Goal: Task Accomplishment & Management: Use online tool/utility

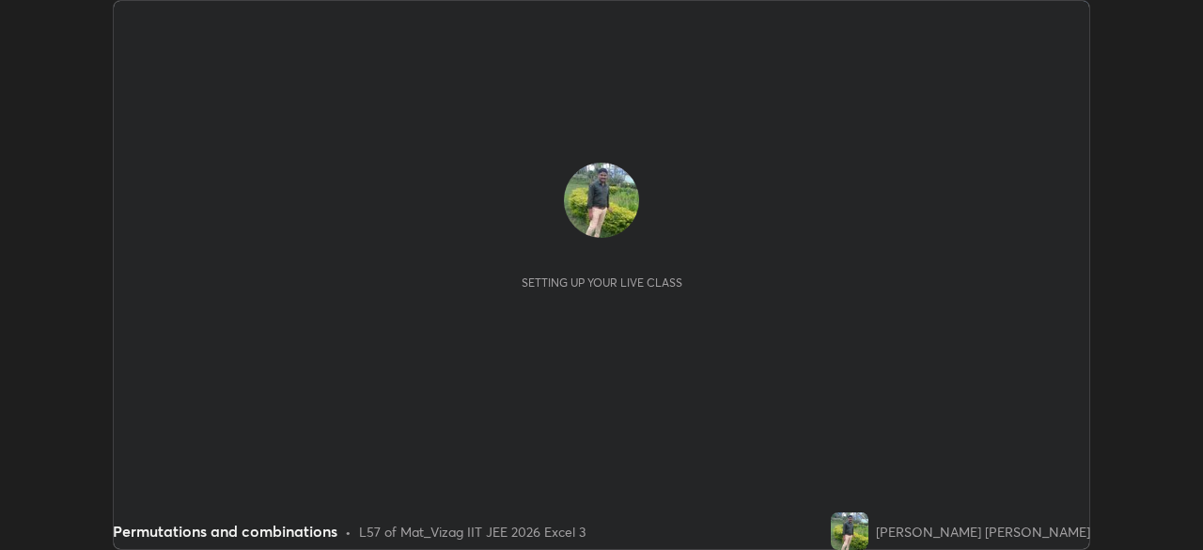
scroll to position [550, 1202]
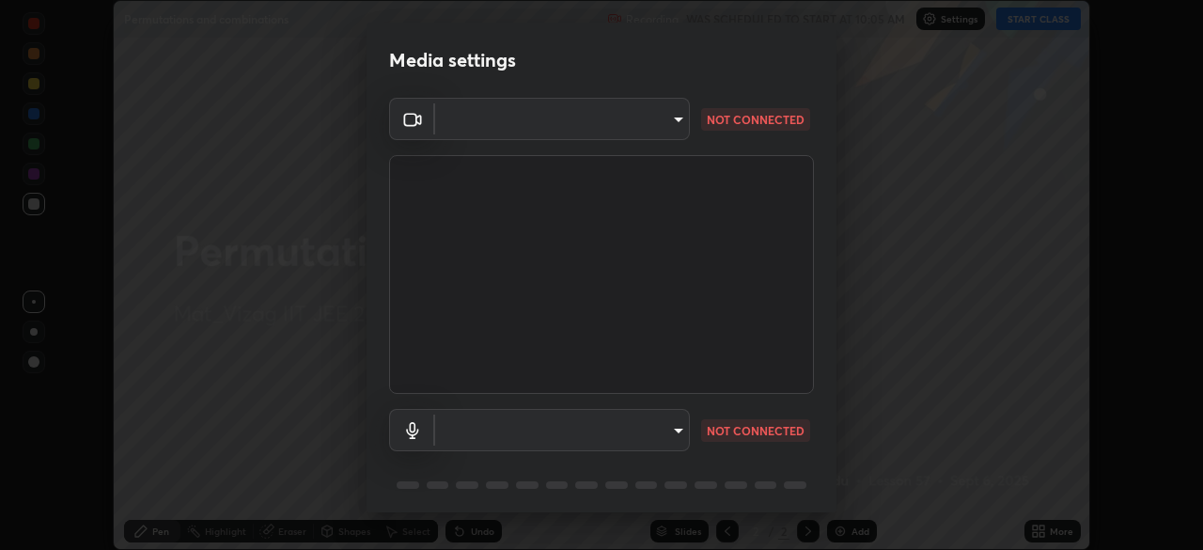
type input "12cae23f7e84f6c315adb1bcb7b91e50d185bf780175e80e71f746803cf48669"
type input "527f3b7b5c25acf81016b080d2cf5667fe74b5eea63a9be01bbb9244b8b8aafc"
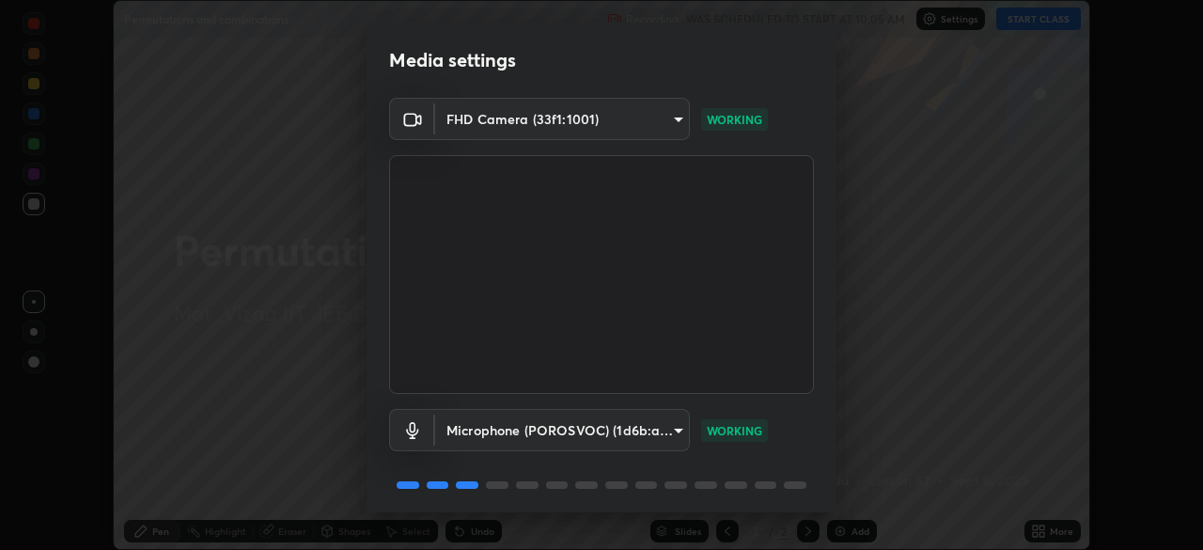
scroll to position [67, 0]
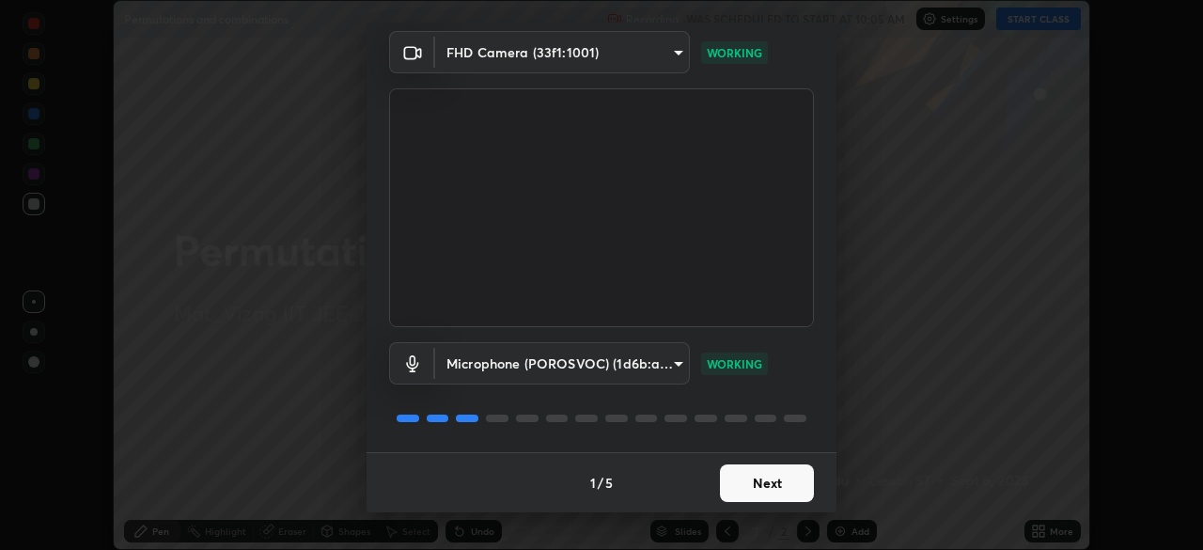
click at [774, 486] on button "Next" at bounding box center [767, 483] width 94 height 38
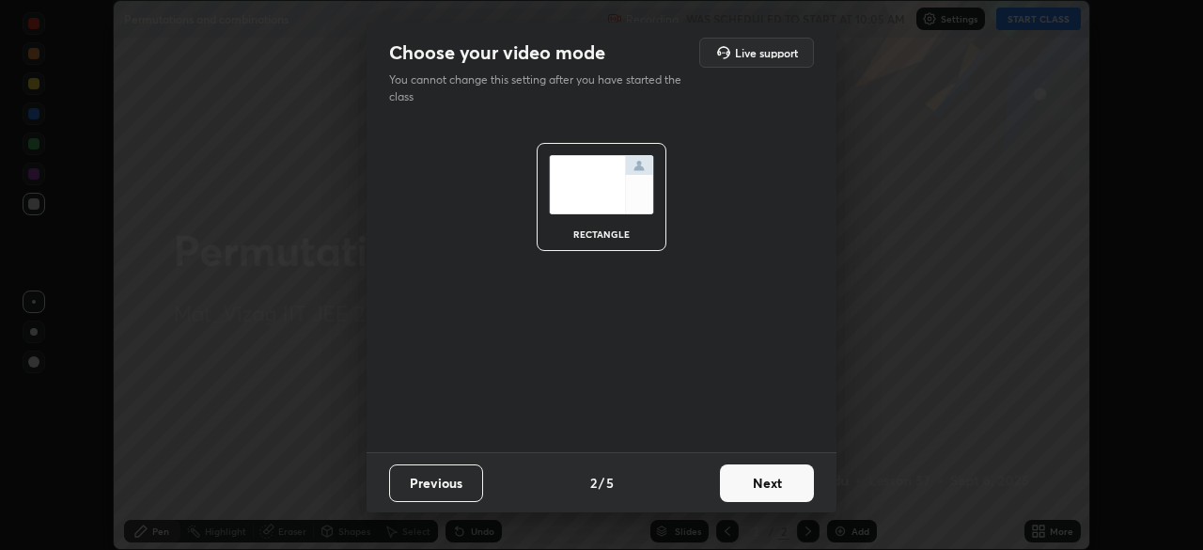
scroll to position [0, 0]
click at [1078, 511] on div "Choose your video mode Live support You cannot change this setting after you ha…" at bounding box center [601, 275] width 1203 height 550
click at [775, 485] on button "Next" at bounding box center [767, 483] width 94 height 38
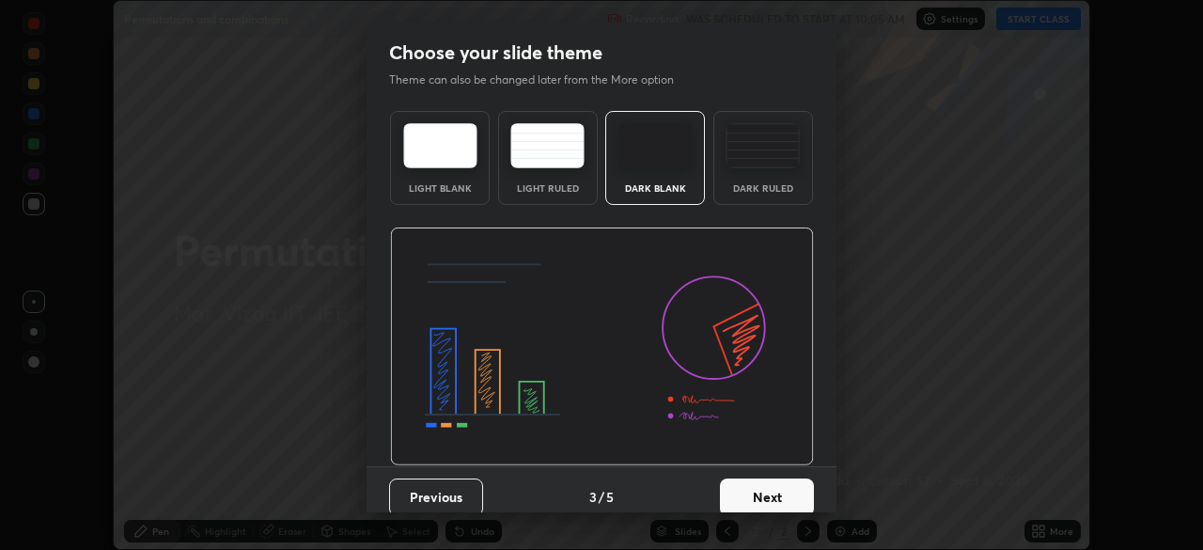
click at [772, 497] on button "Next" at bounding box center [767, 497] width 94 height 38
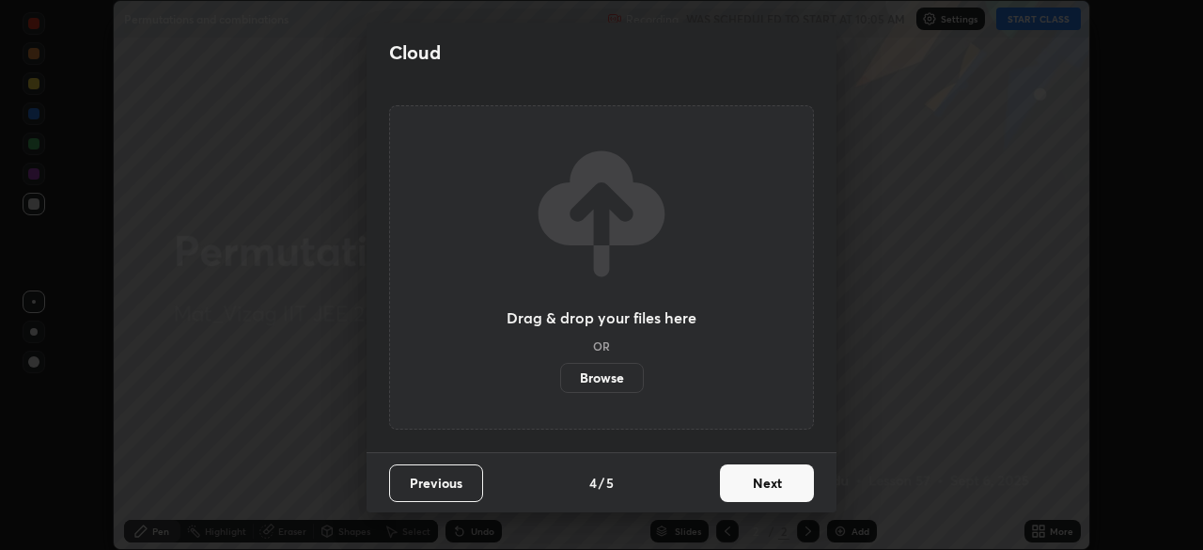
click at [770, 484] on button "Next" at bounding box center [767, 483] width 94 height 38
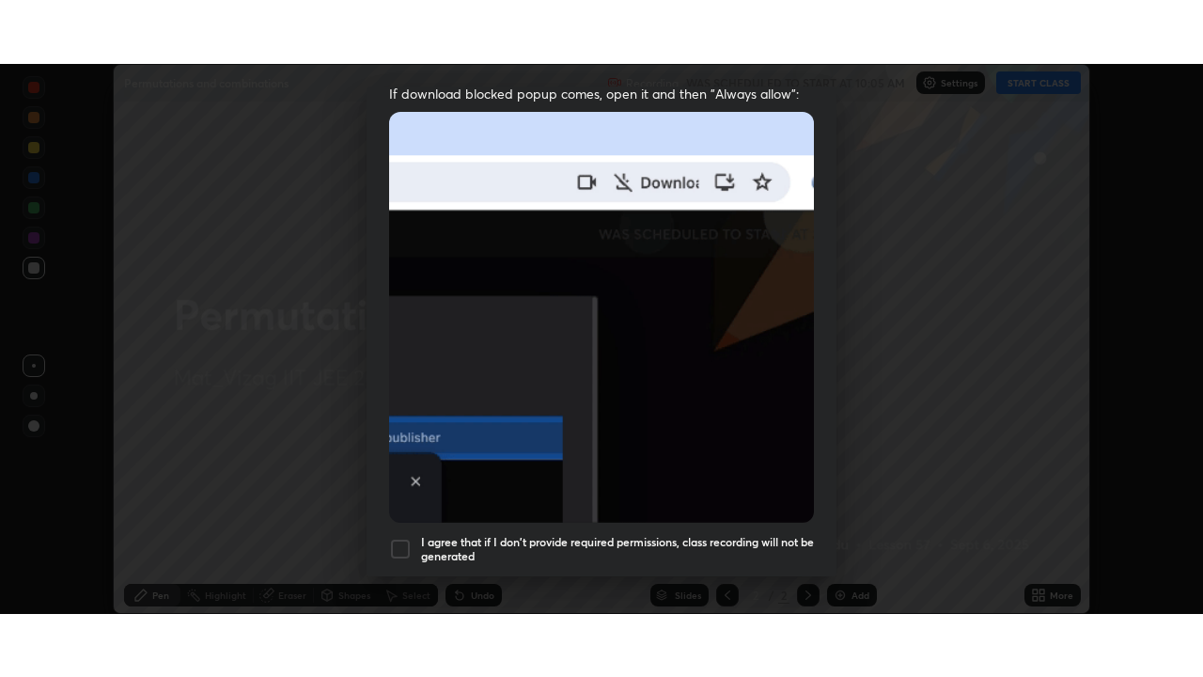
scroll to position [450, 0]
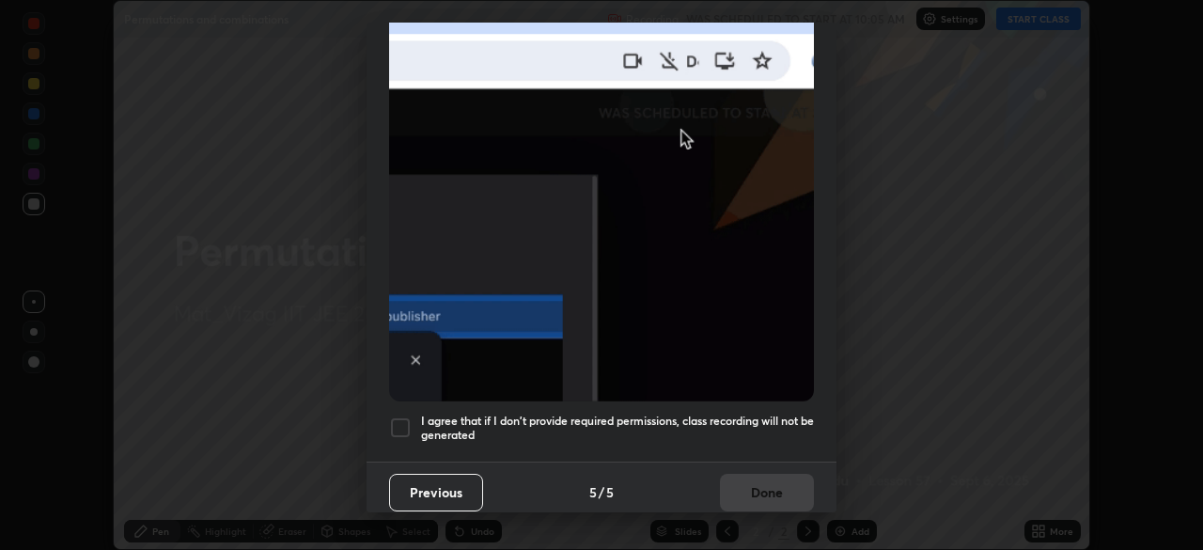
click at [394, 422] on div at bounding box center [400, 427] width 23 height 23
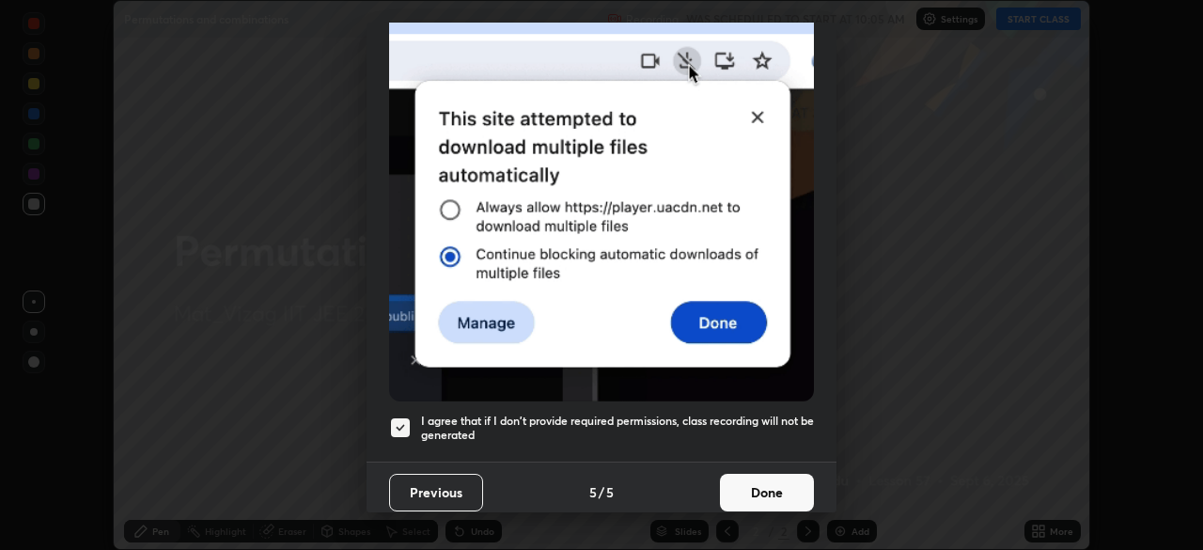
click at [755, 480] on button "Done" at bounding box center [767, 493] width 94 height 38
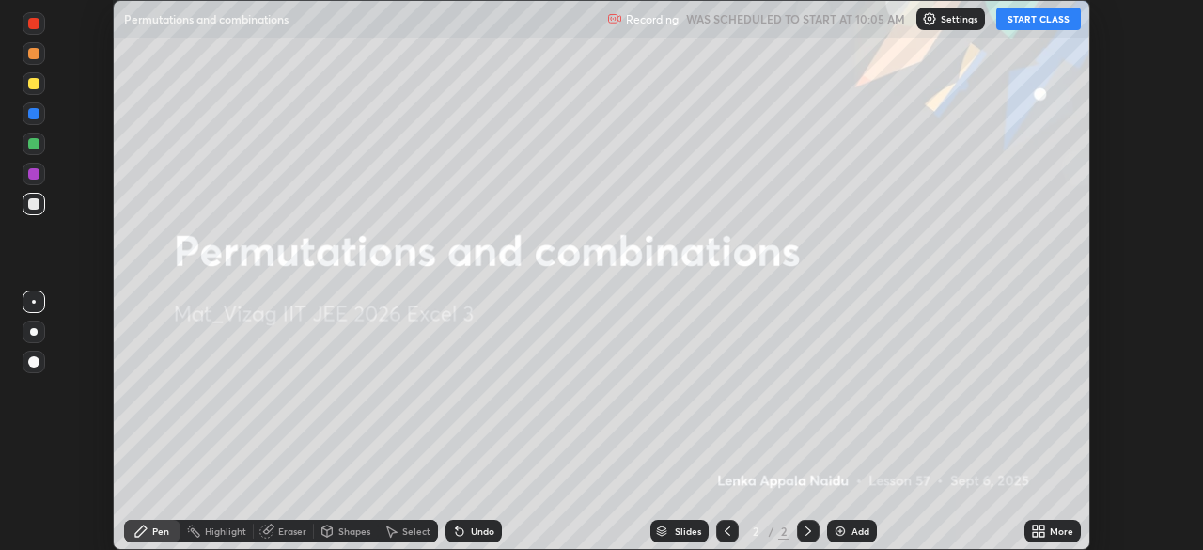
click at [1035, 527] on icon at bounding box center [1035, 527] width 5 height 5
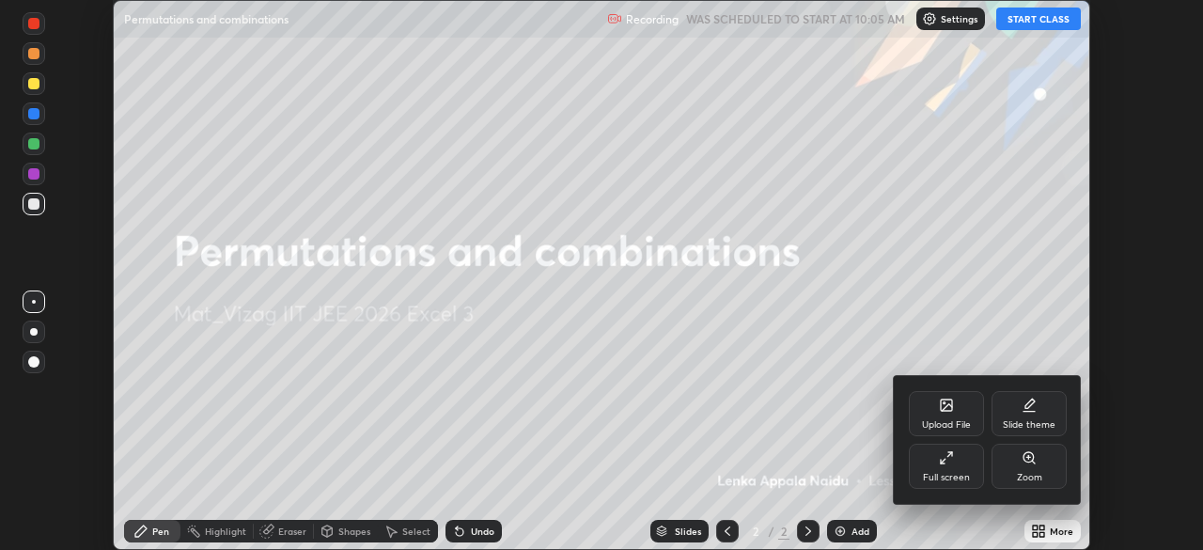
click at [944, 462] on icon at bounding box center [946, 457] width 15 height 15
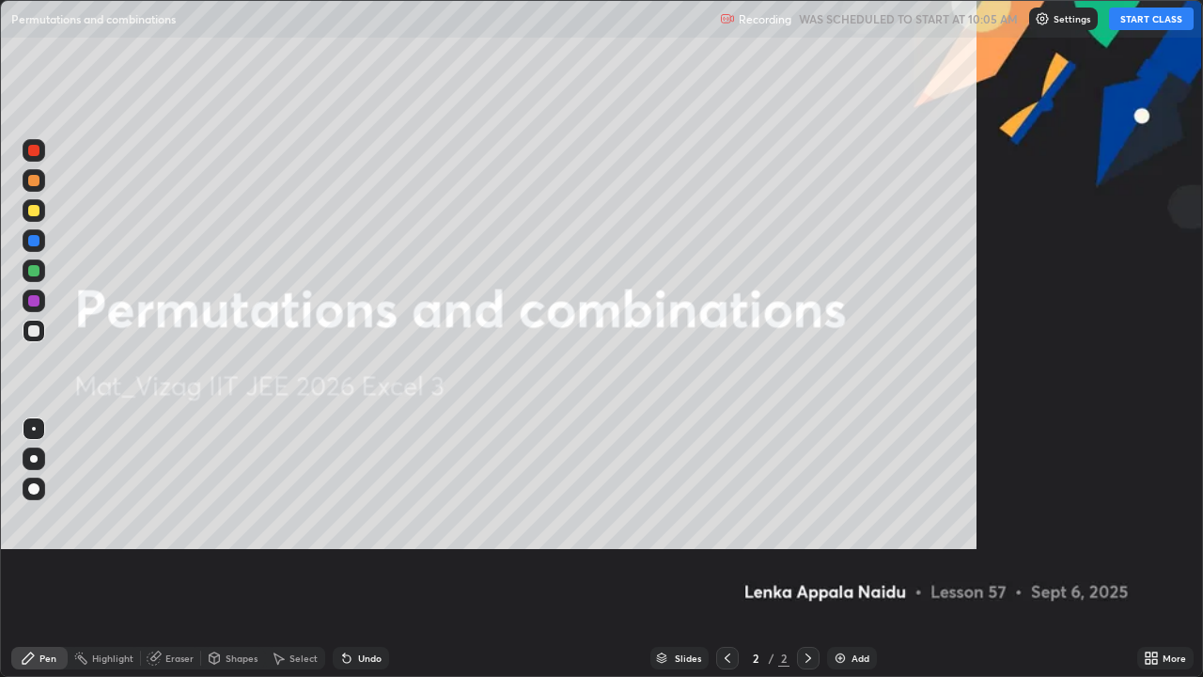
scroll to position [677, 1203]
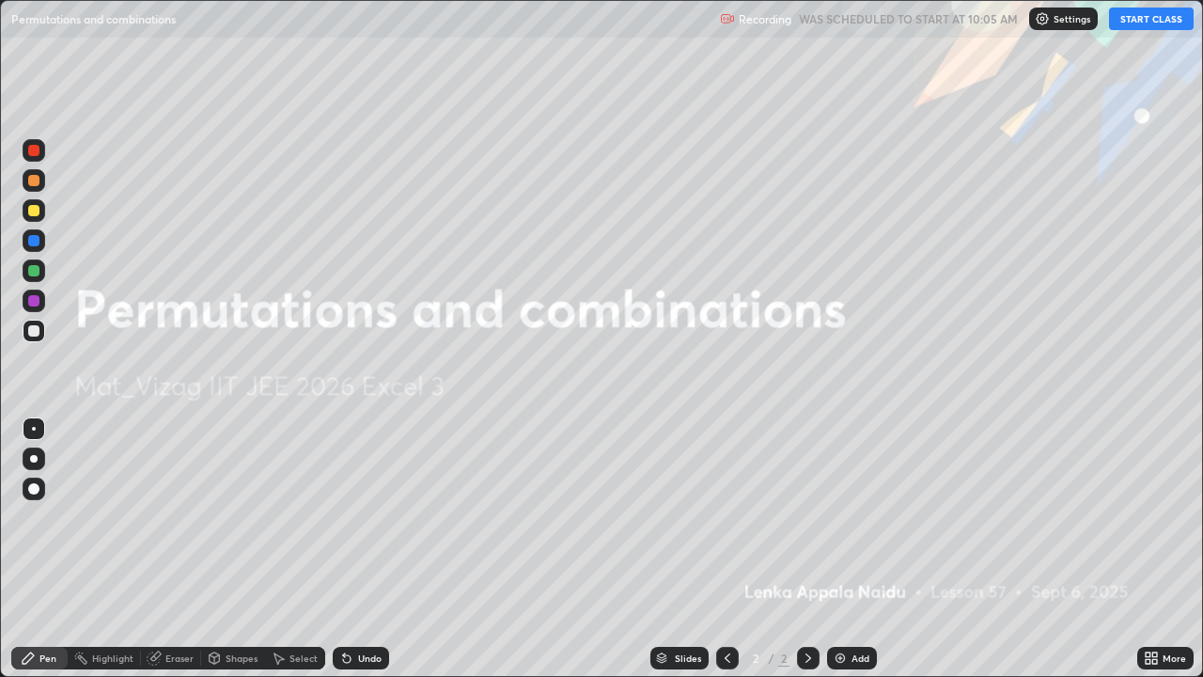
click at [1151, 22] on button "START CLASS" at bounding box center [1151, 19] width 85 height 23
click at [840, 549] on img at bounding box center [840, 657] width 15 height 15
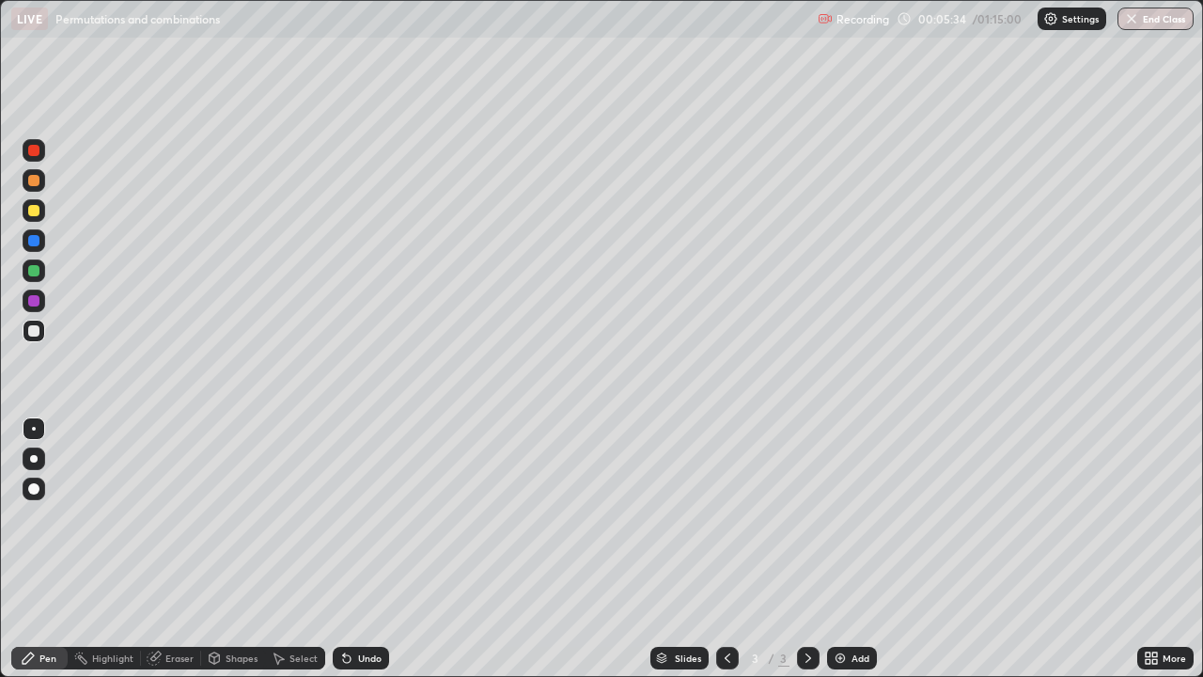
click at [836, 549] on img at bounding box center [840, 657] width 15 height 15
click at [724, 549] on div at bounding box center [727, 657] width 23 height 23
click at [806, 549] on icon at bounding box center [808, 657] width 15 height 15
click at [837, 549] on img at bounding box center [840, 657] width 15 height 15
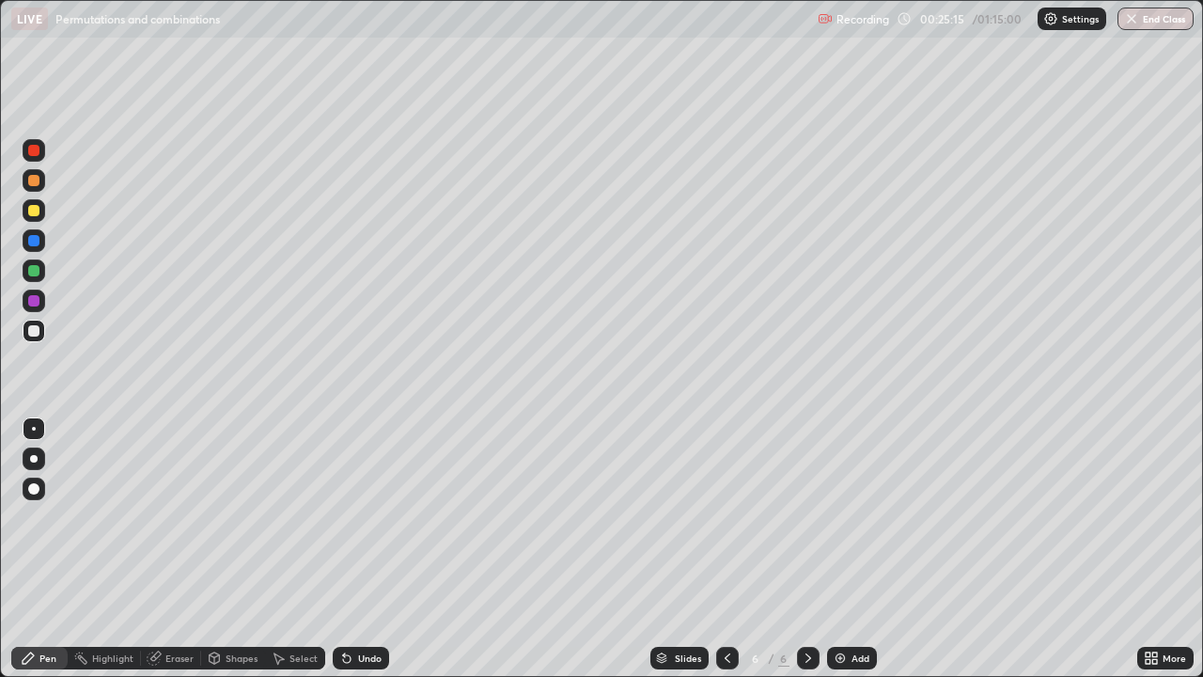
click at [803, 549] on icon at bounding box center [808, 657] width 15 height 15
click at [841, 549] on img at bounding box center [840, 657] width 15 height 15
click at [165, 549] on div "Eraser" at bounding box center [179, 657] width 28 height 9
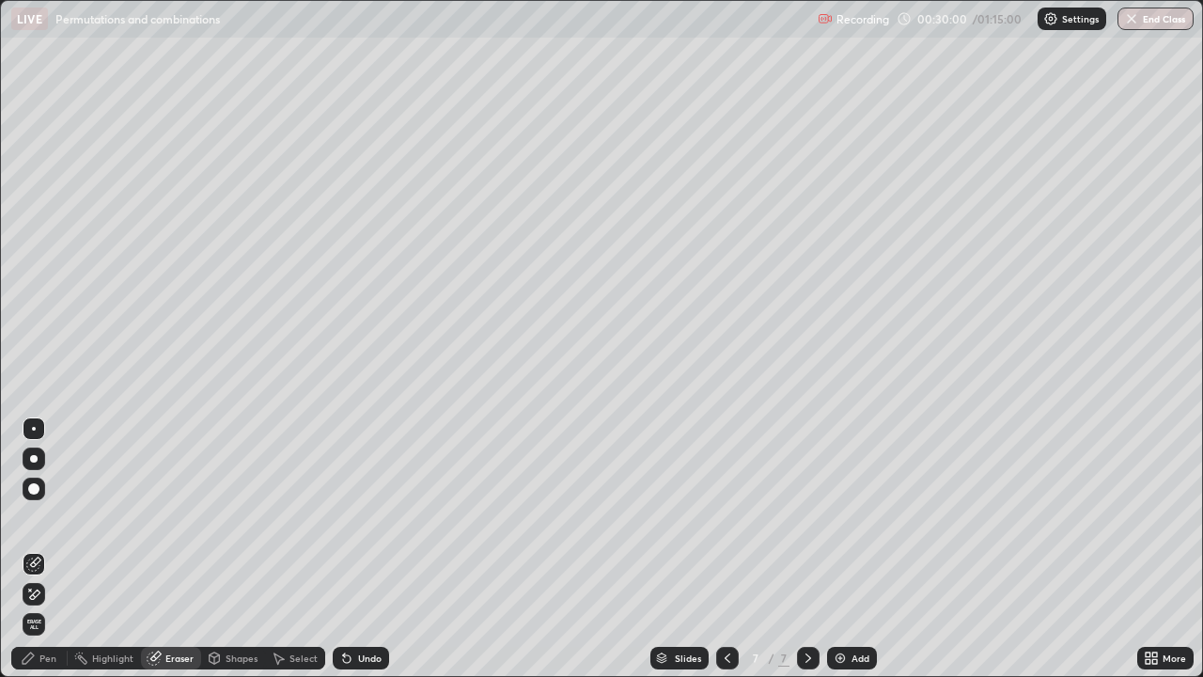
click at [47, 549] on div "Pen" at bounding box center [47, 657] width 17 height 9
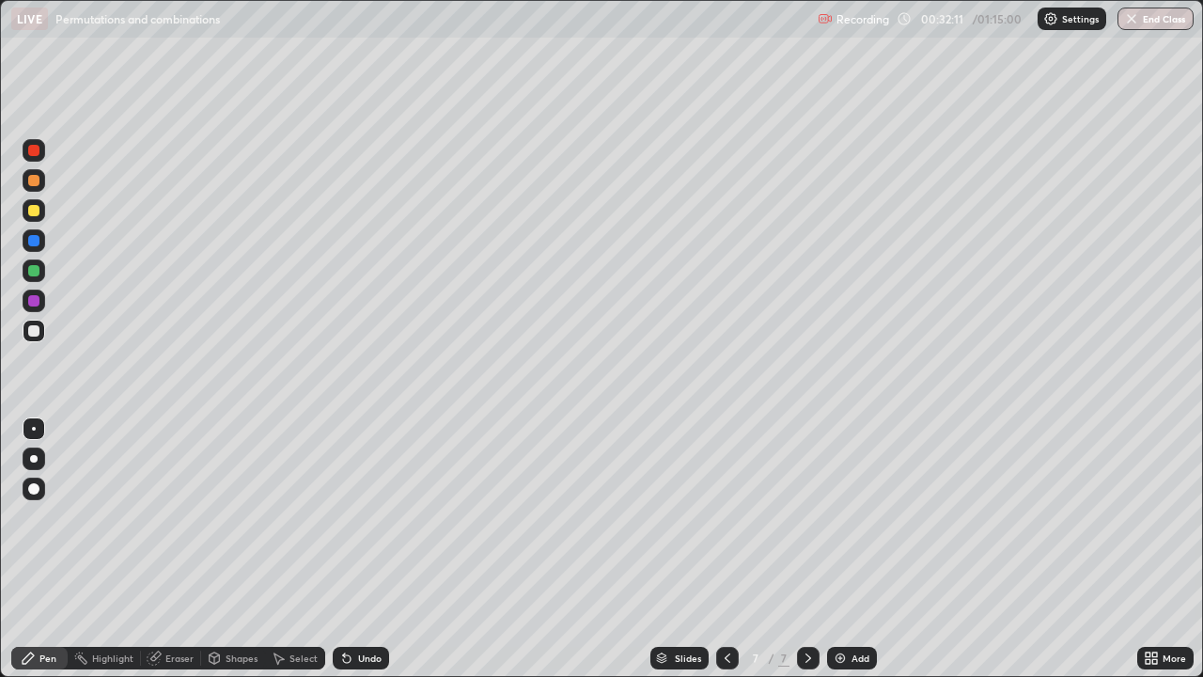
click at [836, 549] on img at bounding box center [840, 657] width 15 height 15
click at [835, 549] on img at bounding box center [840, 657] width 15 height 15
click at [833, 549] on img at bounding box center [840, 657] width 15 height 15
click at [1157, 12] on button "End Class" at bounding box center [1155, 19] width 76 height 23
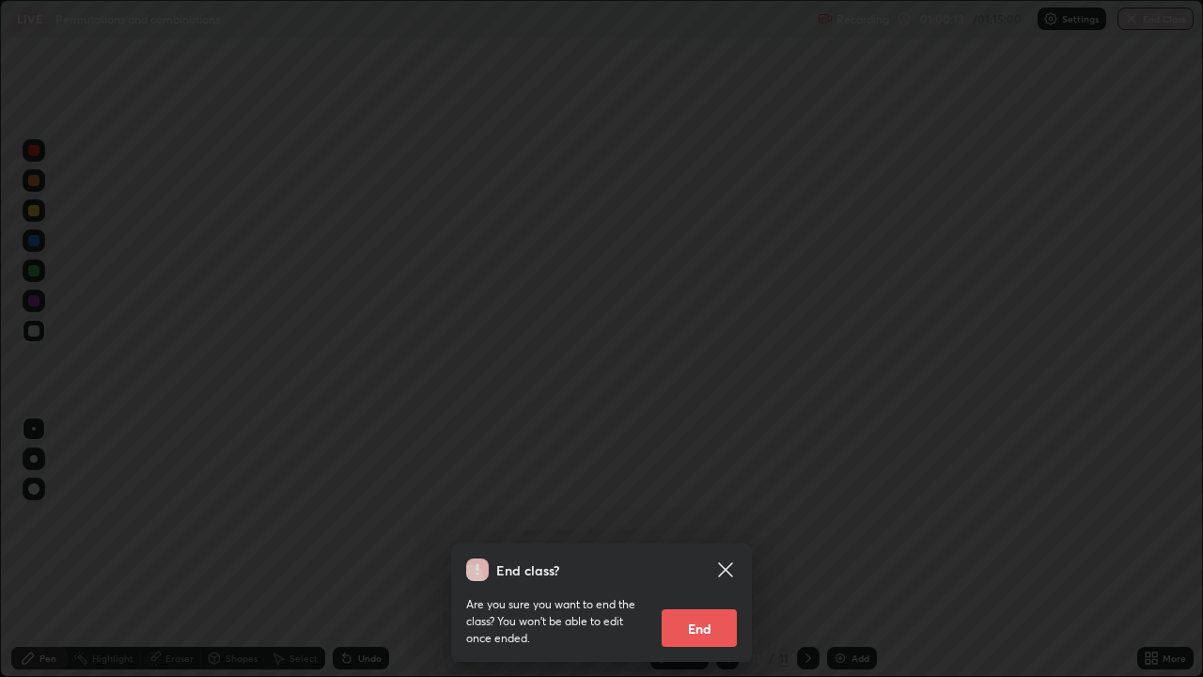
click at [700, 549] on button "End" at bounding box center [699, 628] width 75 height 38
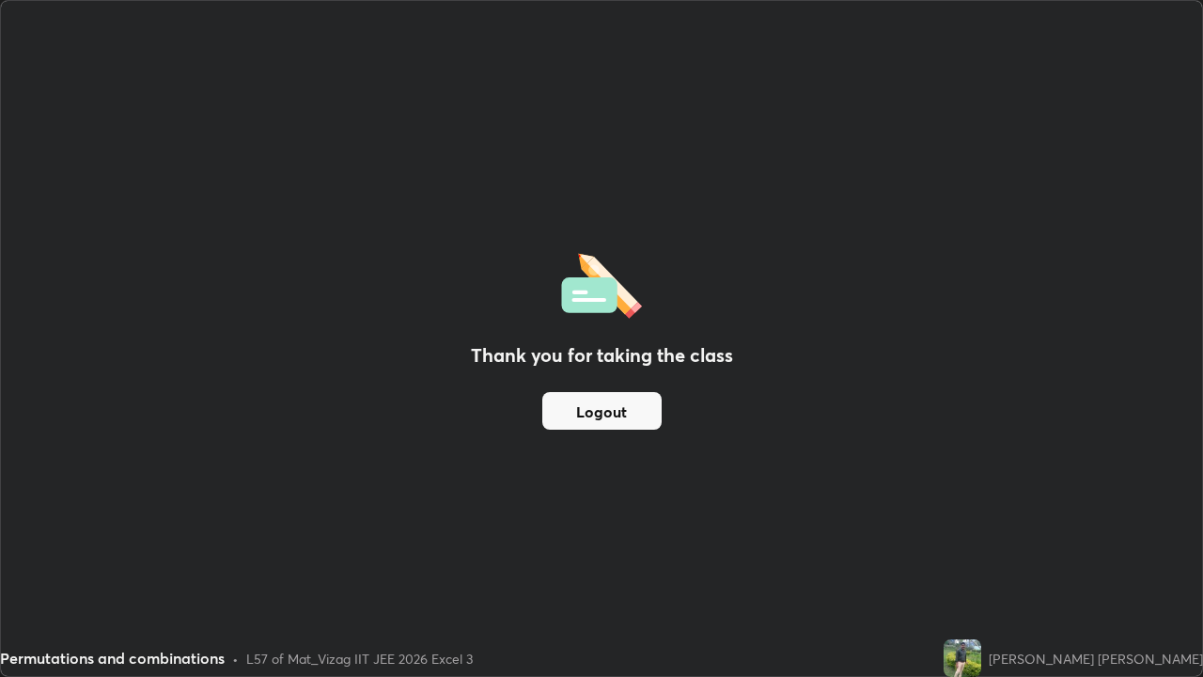
click at [619, 415] on button "Logout" at bounding box center [601, 411] width 119 height 38
click at [611, 407] on button "Logout" at bounding box center [601, 411] width 119 height 38
click at [603, 412] on button "Logout" at bounding box center [601, 411] width 119 height 38
click at [603, 416] on button "Logout" at bounding box center [601, 411] width 119 height 38
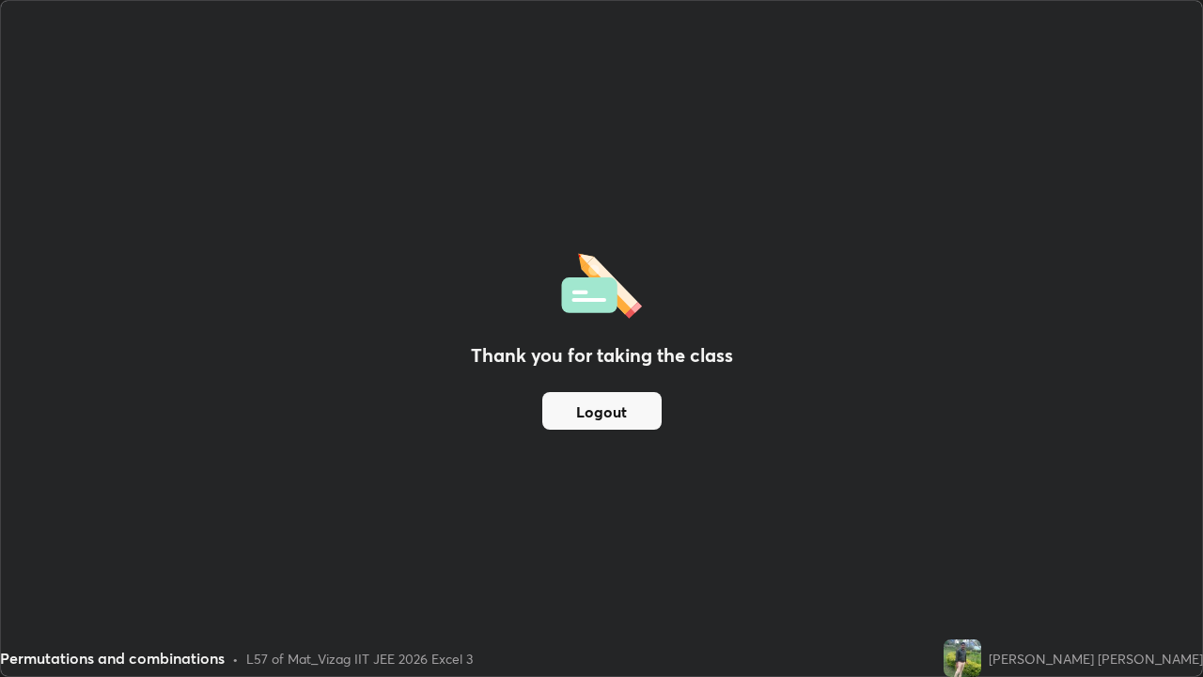
click at [611, 416] on button "Logout" at bounding box center [601, 411] width 119 height 38
click at [608, 414] on button "Logout" at bounding box center [601, 411] width 119 height 38
click at [611, 420] on button "Logout" at bounding box center [601, 411] width 119 height 38
click at [606, 414] on button "Logout" at bounding box center [601, 411] width 119 height 38
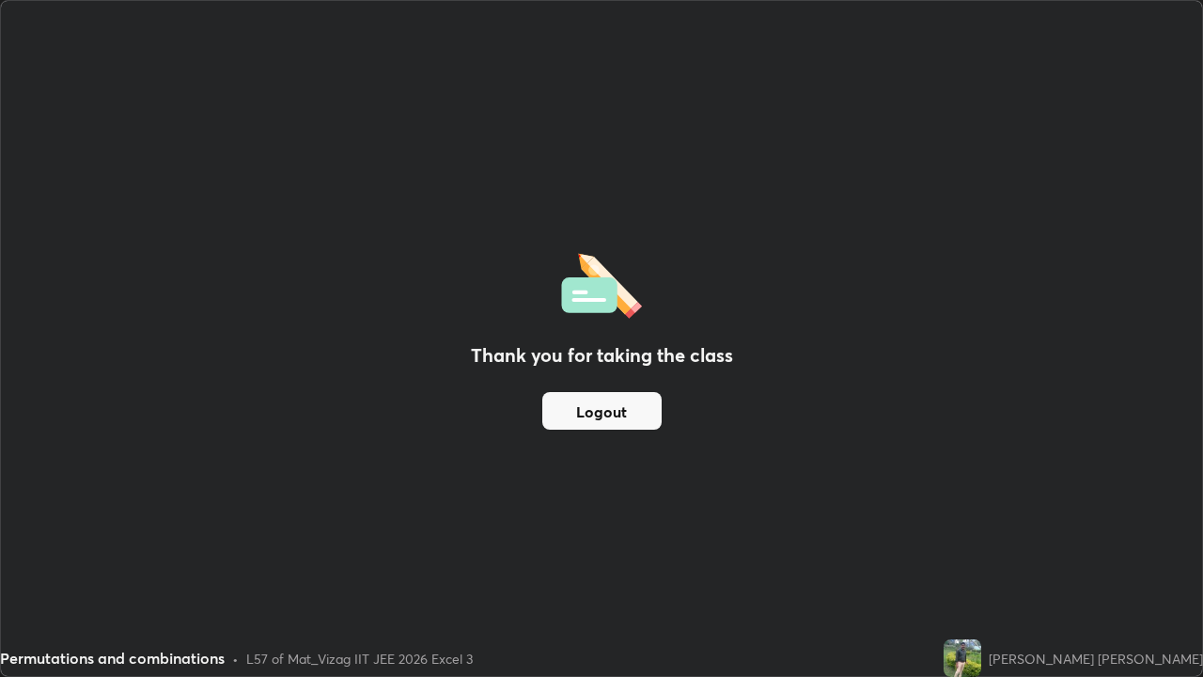
click at [606, 414] on button "Logout" at bounding box center [601, 411] width 119 height 38
click at [614, 411] on button "Logout" at bounding box center [601, 411] width 119 height 38
click at [614, 402] on button "Logout" at bounding box center [601, 411] width 119 height 38
click at [598, 416] on button "Logout" at bounding box center [601, 411] width 119 height 38
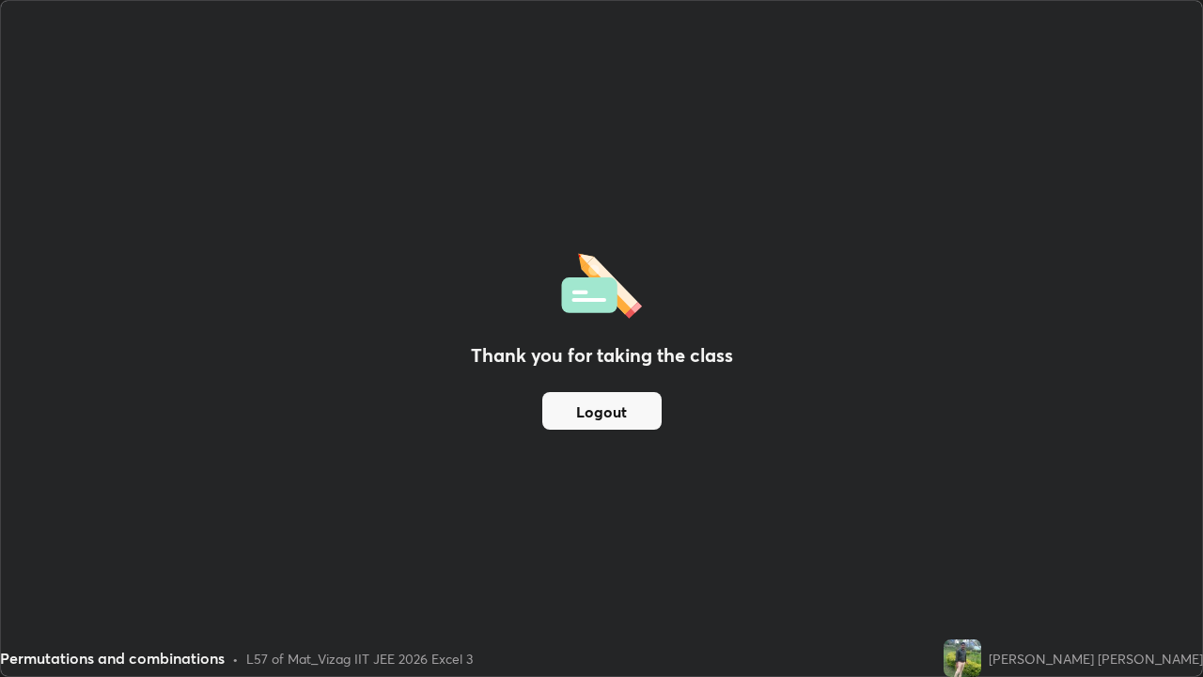
click at [601, 412] on button "Logout" at bounding box center [601, 411] width 119 height 38
click at [594, 412] on button "Logout" at bounding box center [601, 411] width 119 height 38
click at [655, 400] on button "Logout" at bounding box center [601, 411] width 119 height 38
click at [598, 402] on button "Logout" at bounding box center [601, 411] width 119 height 38
